Goal: Check status: Check status

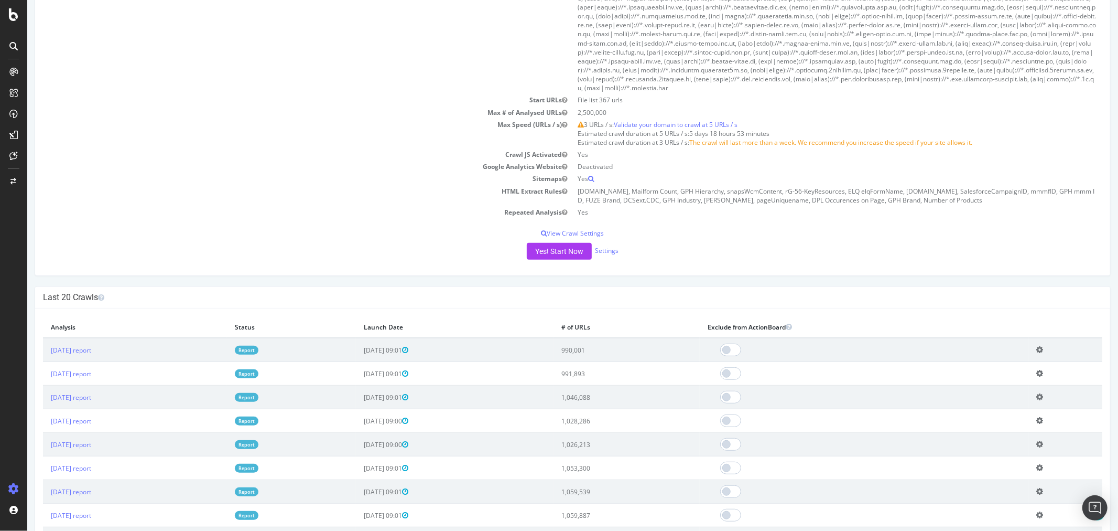
scroll to position [466, 0]
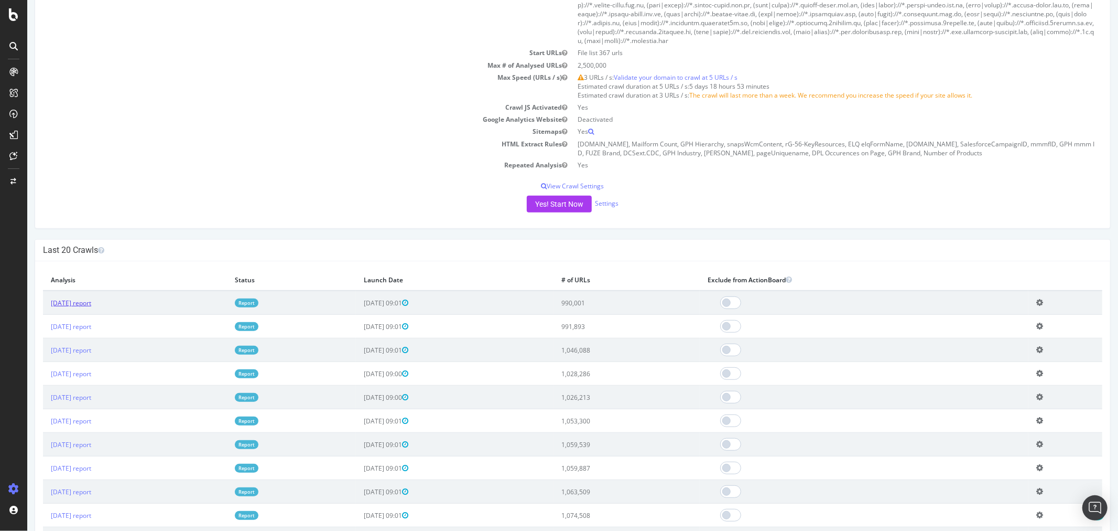
click at [91, 300] on link "[DATE] report" at bounding box center [70, 302] width 40 height 9
